Goal: Navigation & Orientation: Find specific page/section

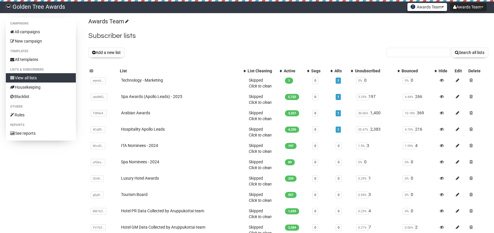
click at [416, 10] on button "Awards Team" at bounding box center [427, 7] width 40 height 8
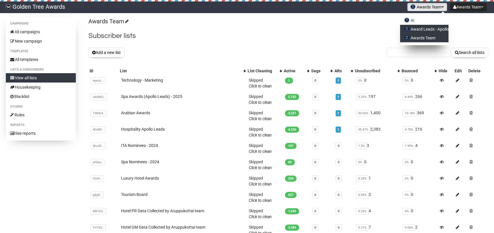
click at [412, 29] on link "Award Leads - Apollo" at bounding box center [424, 29] width 48 height 9
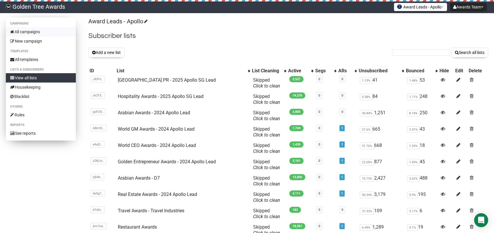
click at [42, 33] on link "All campaigns" at bounding box center [41, 31] width 70 height 9
click at [34, 32] on link "All campaigns" at bounding box center [41, 31] width 70 height 9
click at [43, 77] on link "View all lists" at bounding box center [41, 77] width 70 height 9
